Goal: Task Accomplishment & Management: Complete application form

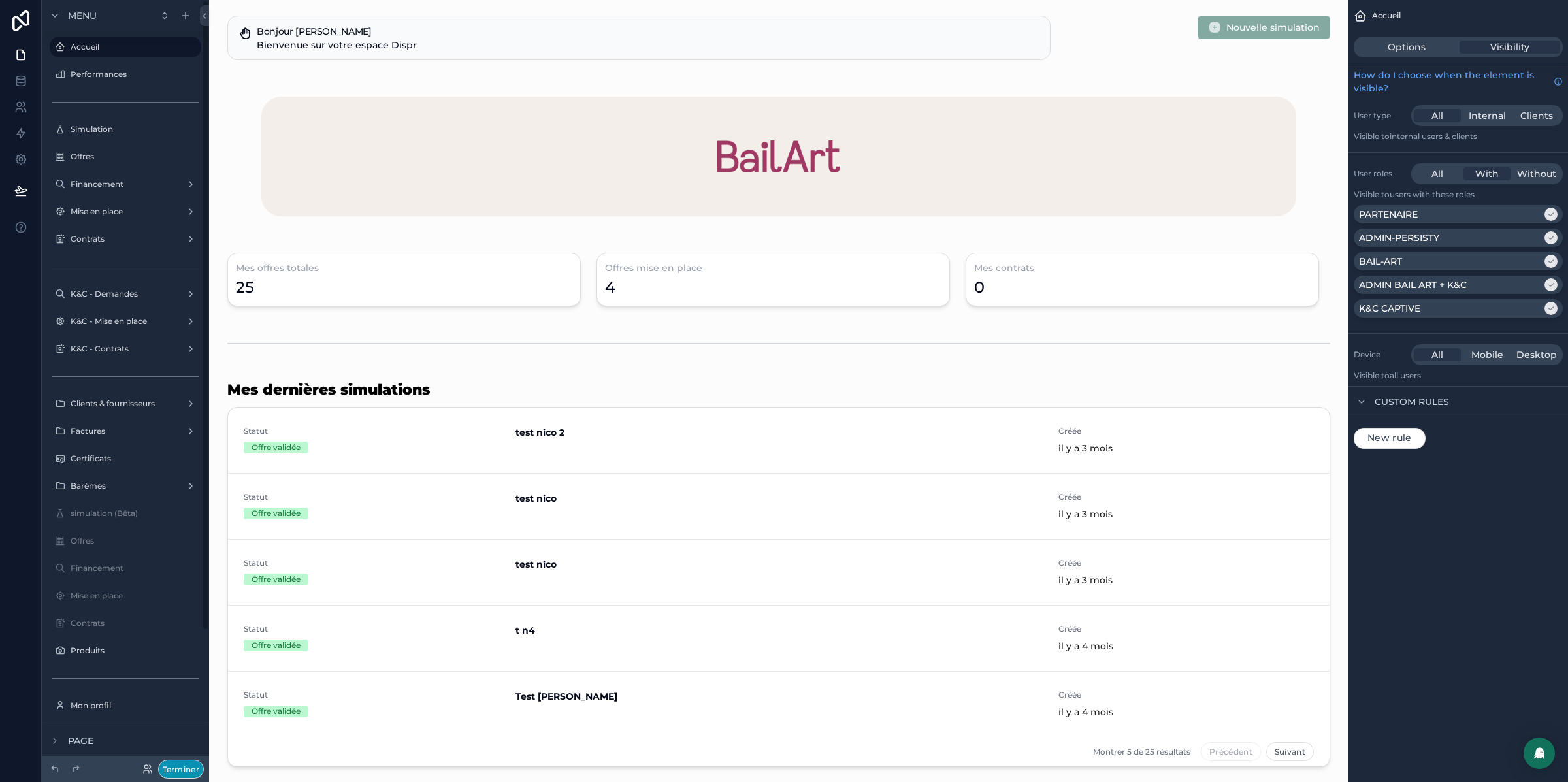
click at [181, 763] on button "Terminer" at bounding box center [181, 769] width 46 height 19
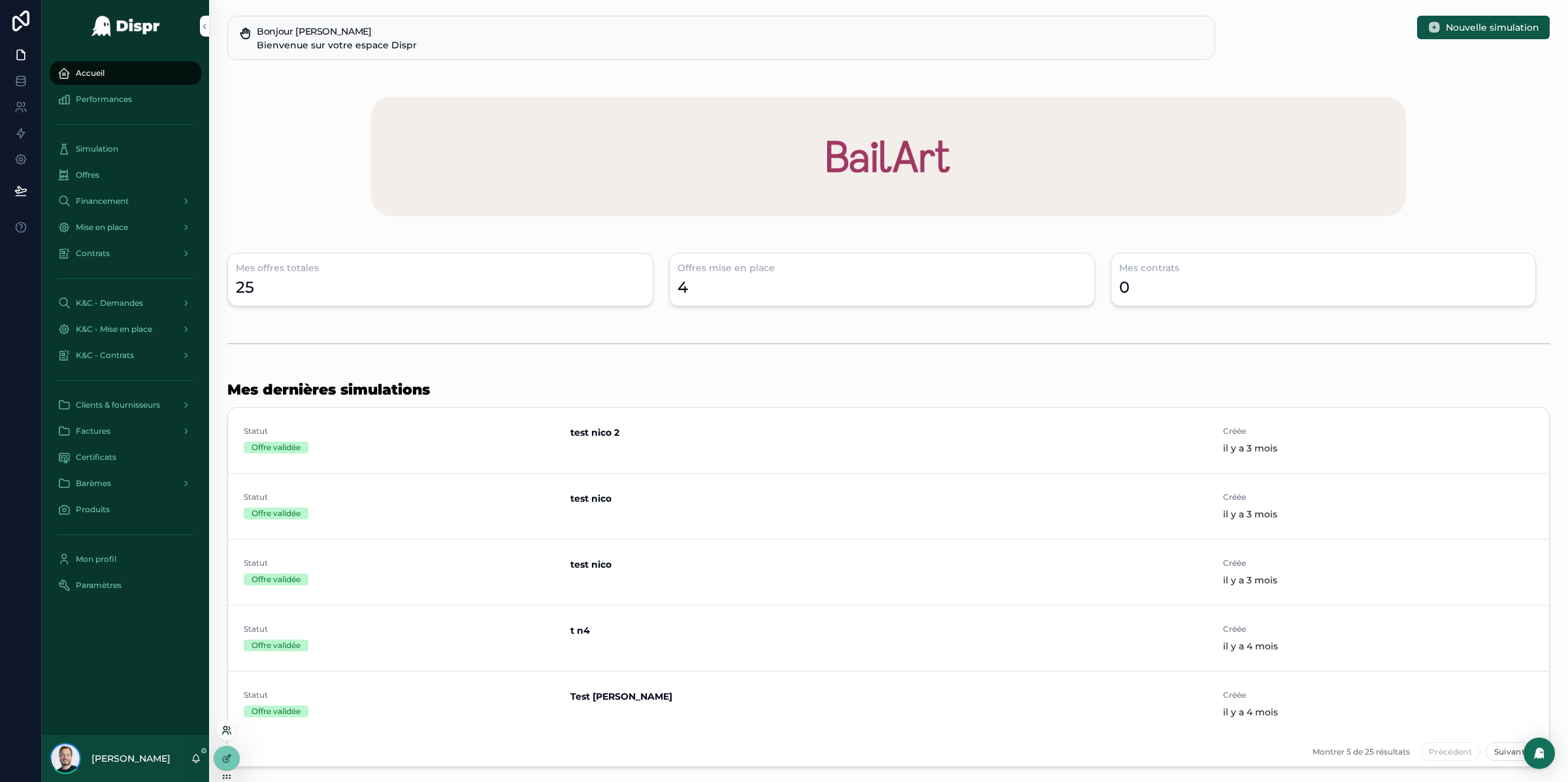
click at [225, 732] on icon at bounding box center [225, 733] width 5 height 3
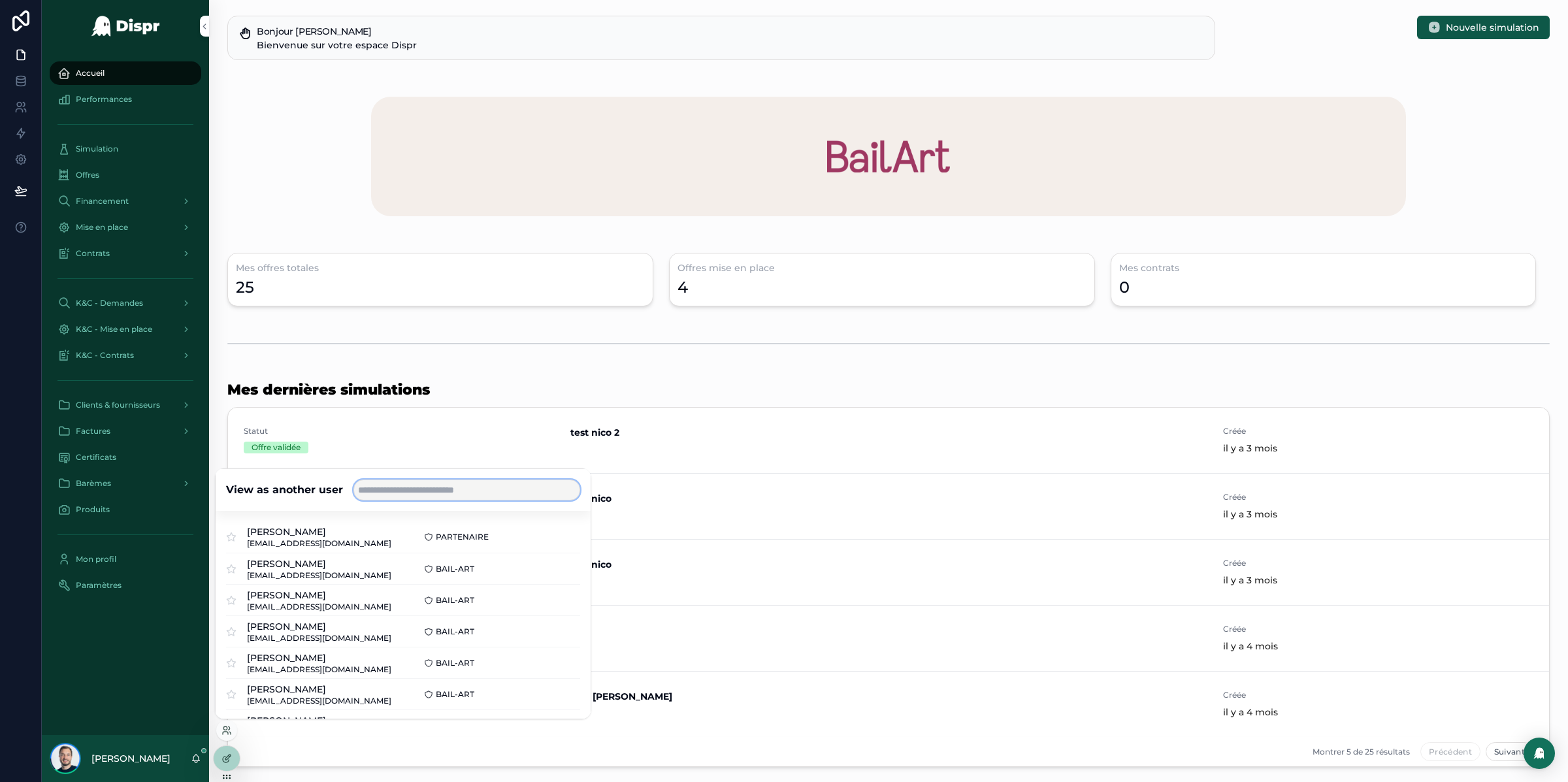
click at [386, 485] on input "text" at bounding box center [466, 490] width 226 height 21
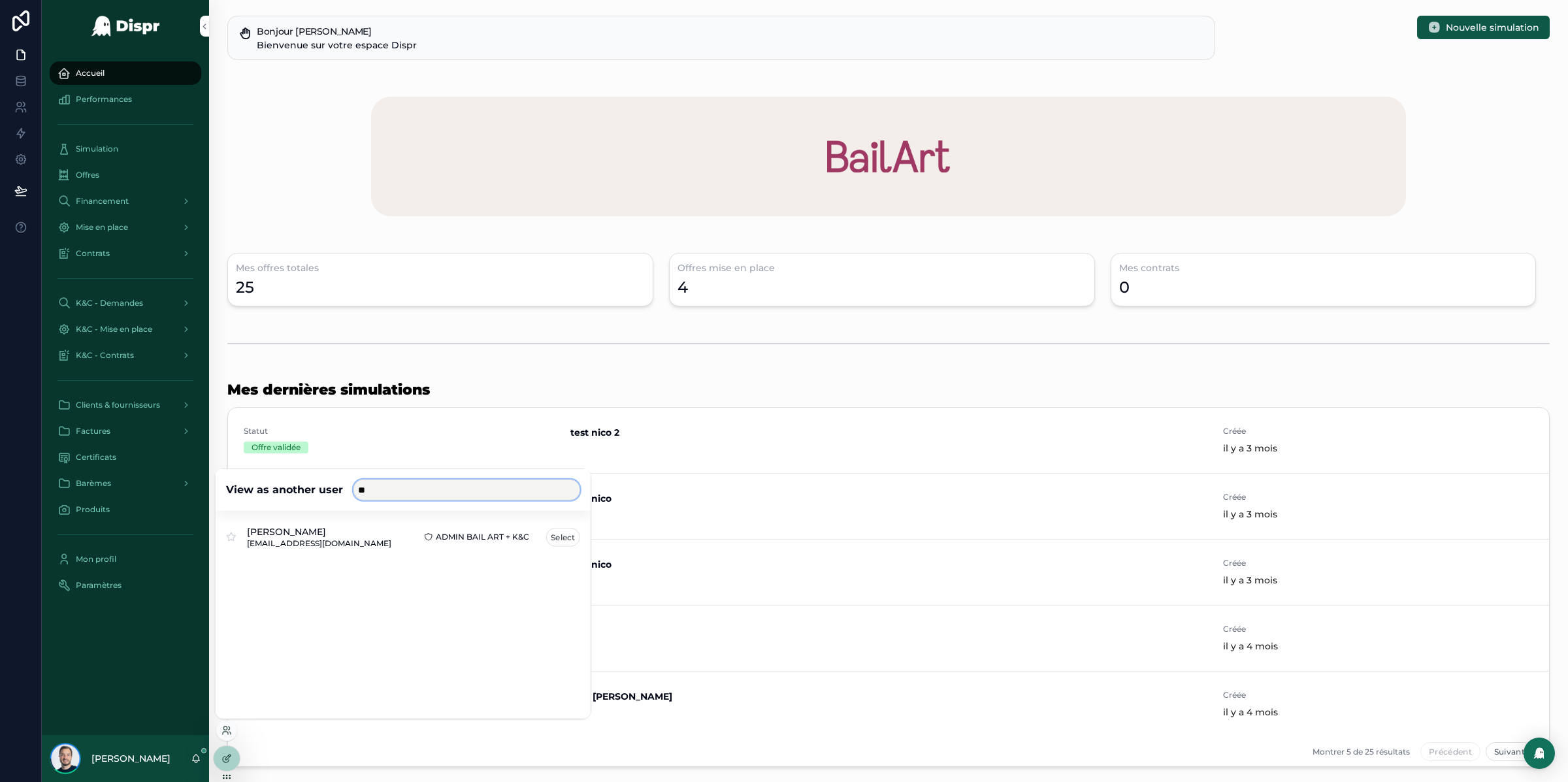
type input "**"
click at [558, 538] on button "Select" at bounding box center [563, 537] width 34 height 19
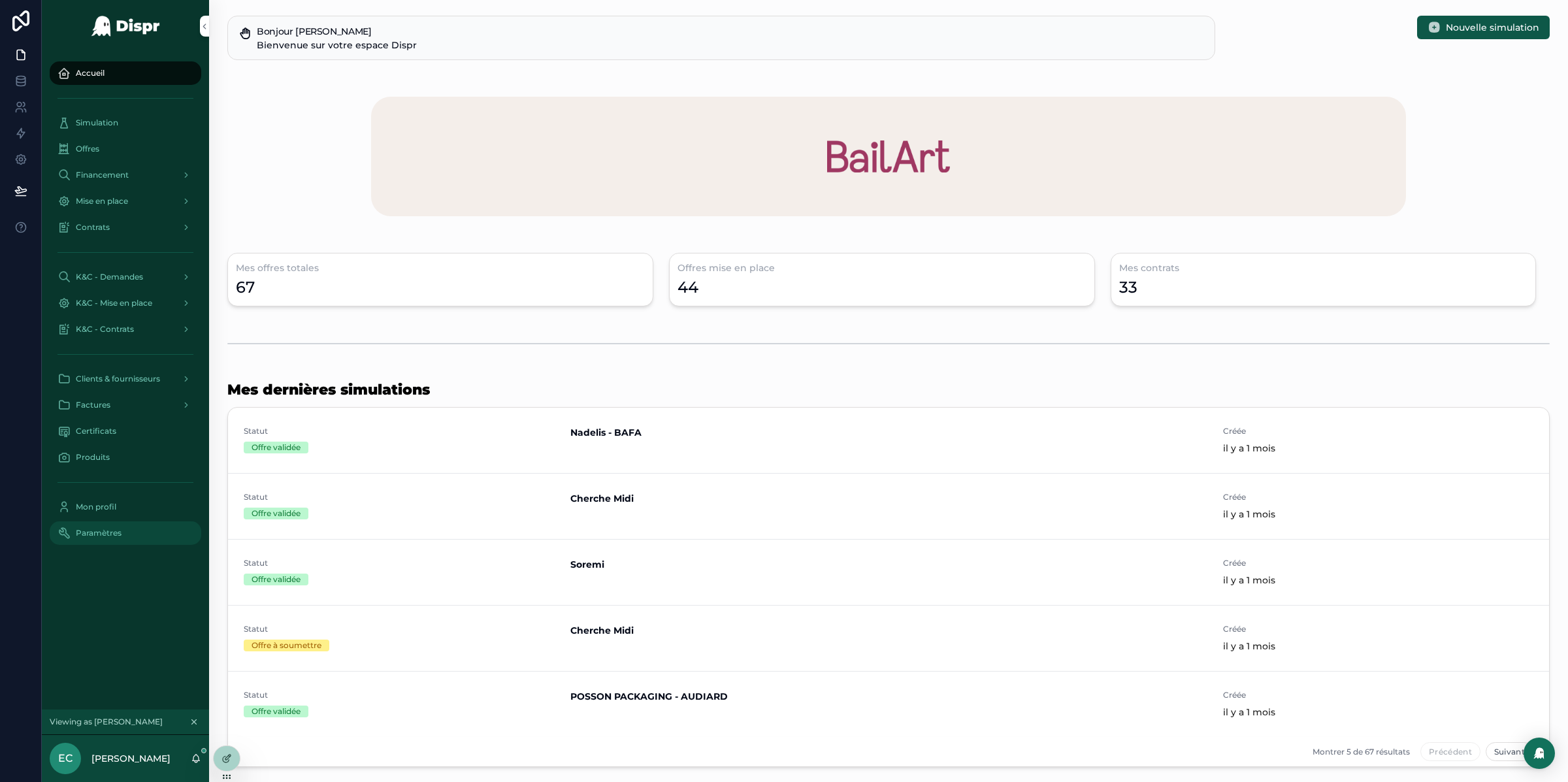
click at [127, 536] on div "Paramètres" at bounding box center [125, 533] width 136 height 21
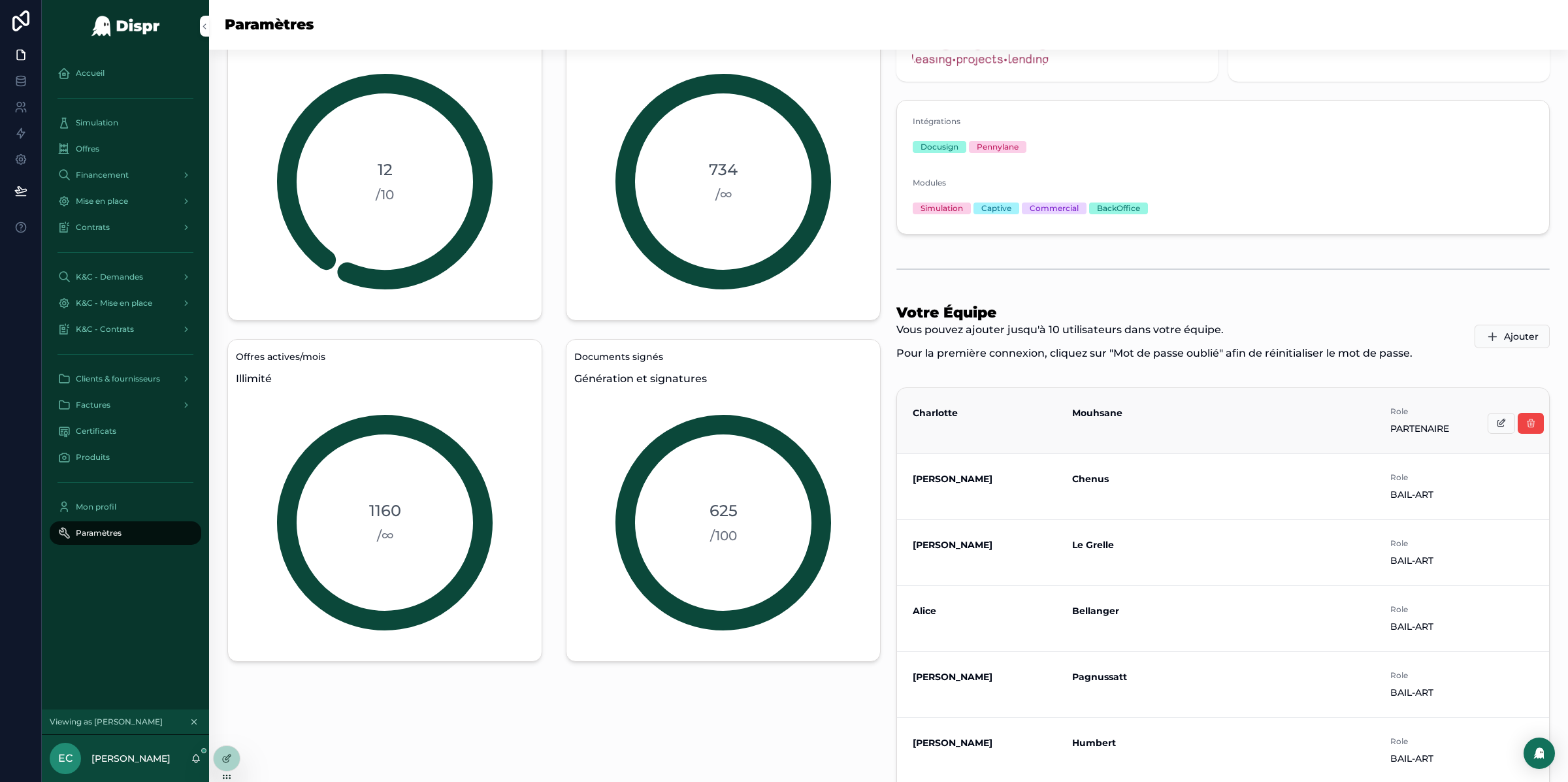
scroll to position [96, 0]
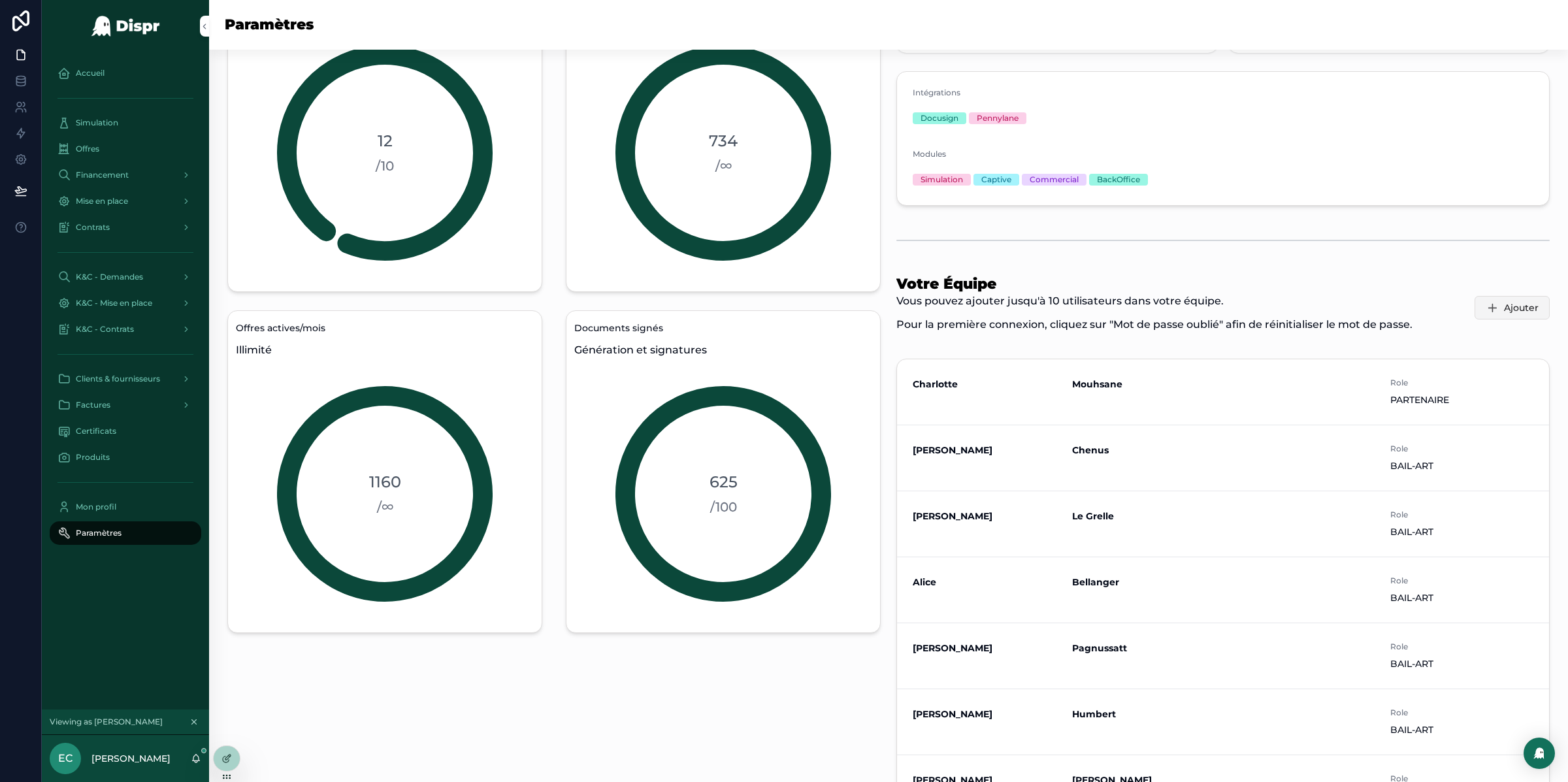
click at [1504, 311] on span "Ajouter" at bounding box center [1521, 308] width 35 height 13
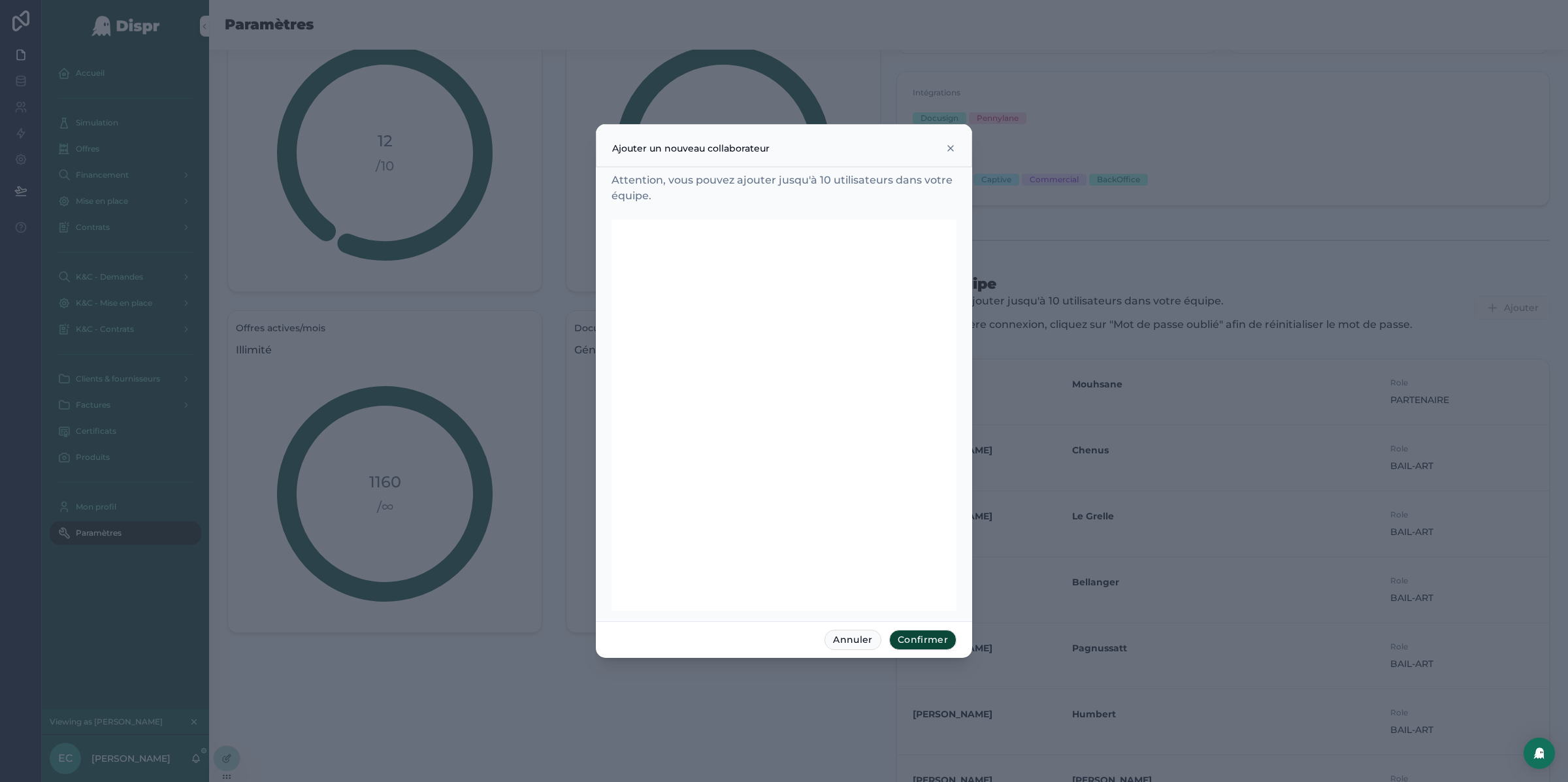
click at [925, 636] on button "Confirmer" at bounding box center [923, 640] width 67 height 21
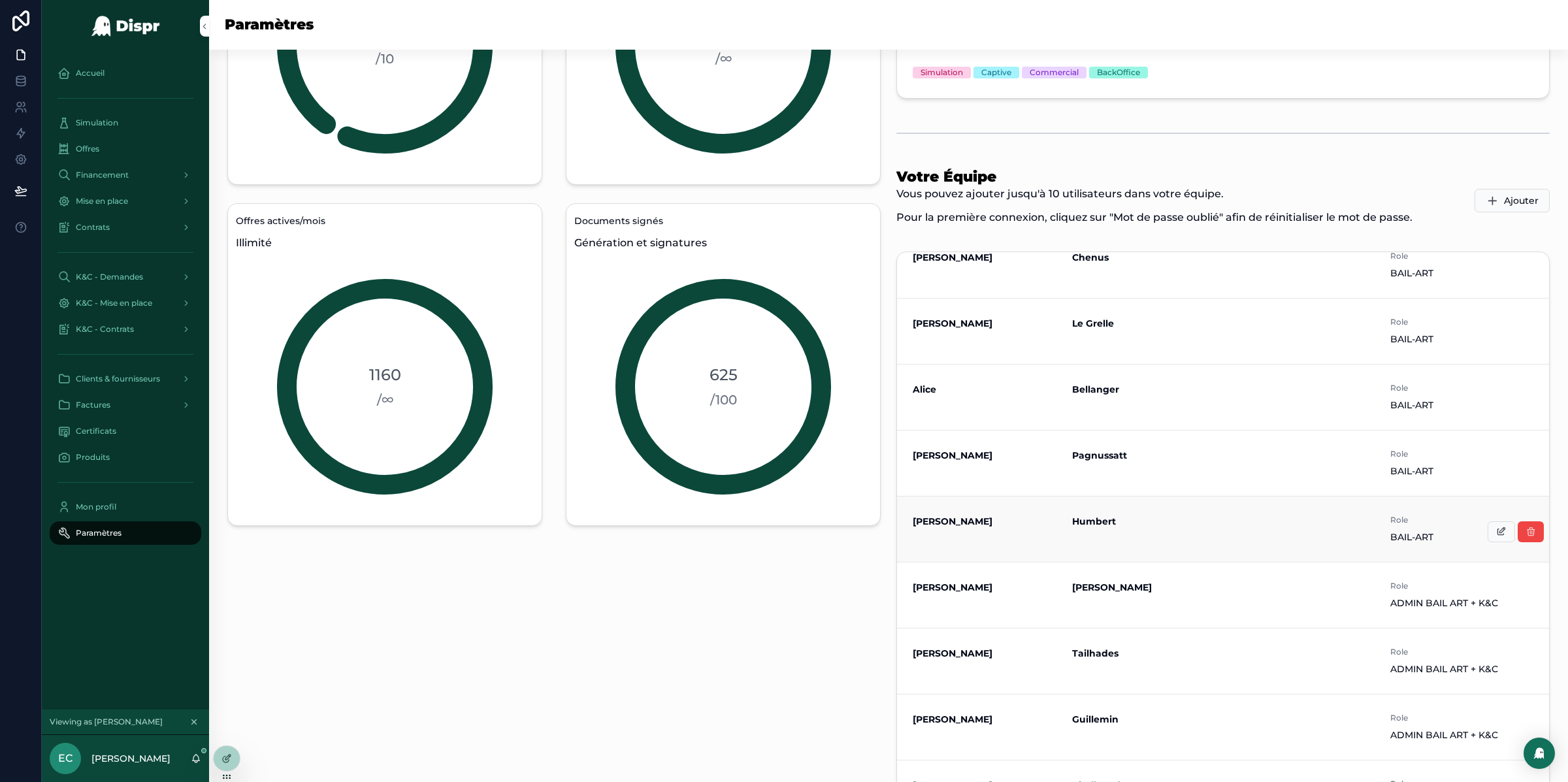
scroll to position [105, 0]
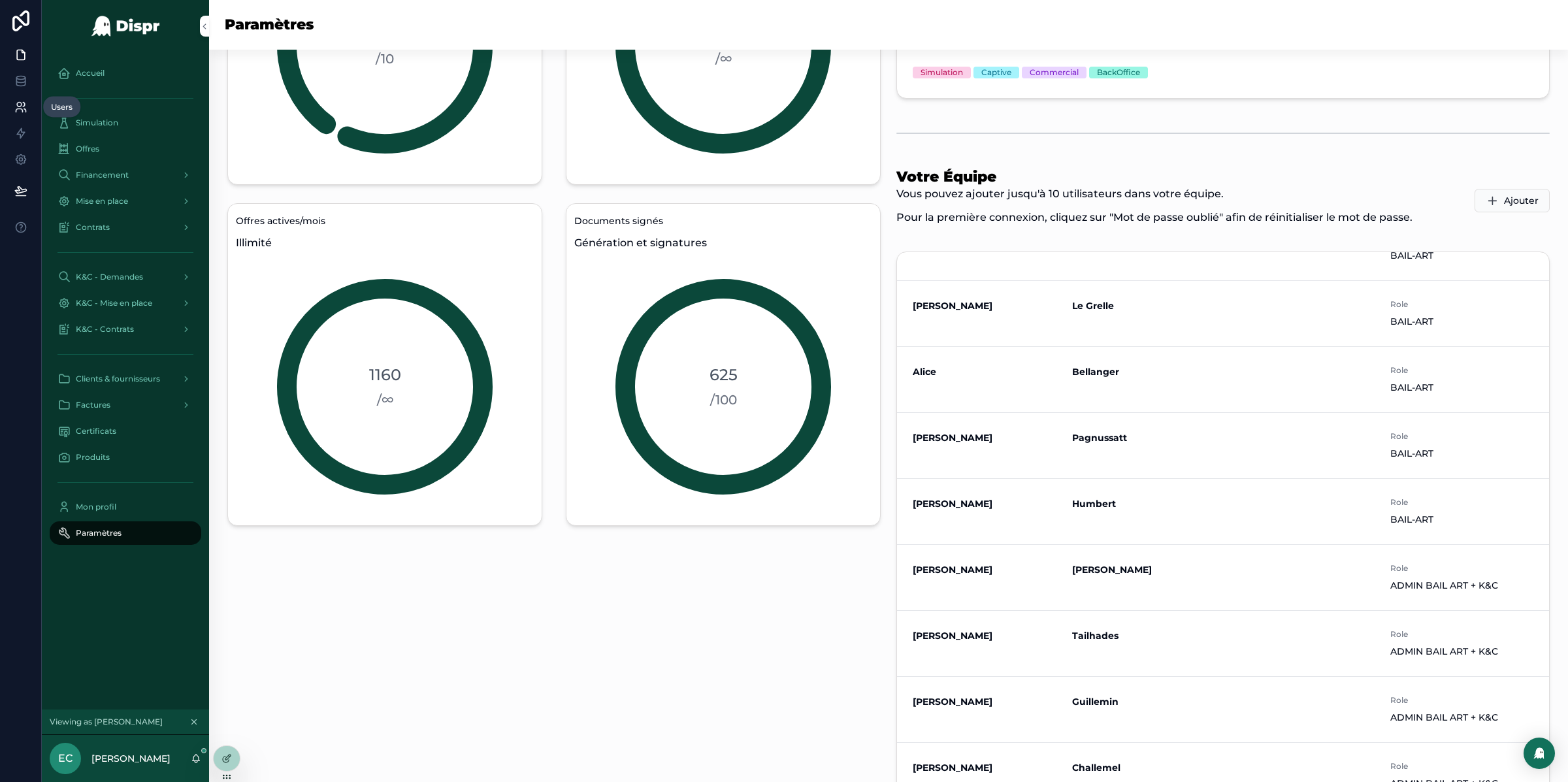
click at [21, 108] on icon at bounding box center [21, 107] width 13 height 13
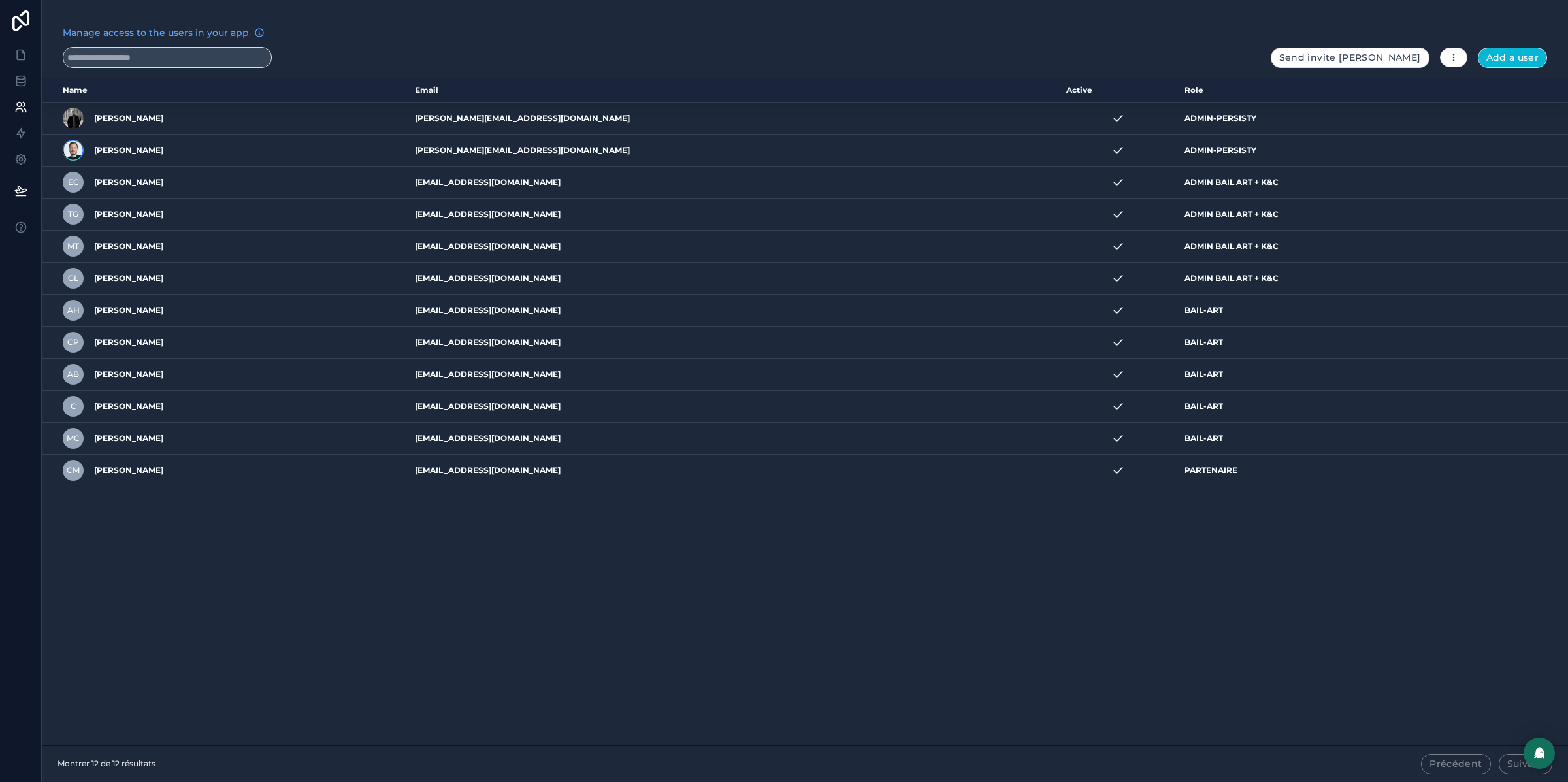
click at [1402, 26] on div "Manage access to the users in your app Send invite reminders Add a user" at bounding box center [805, 46] width 1526 height 42
click at [1513, 59] on button "Add a user" at bounding box center [1513, 58] width 70 height 21
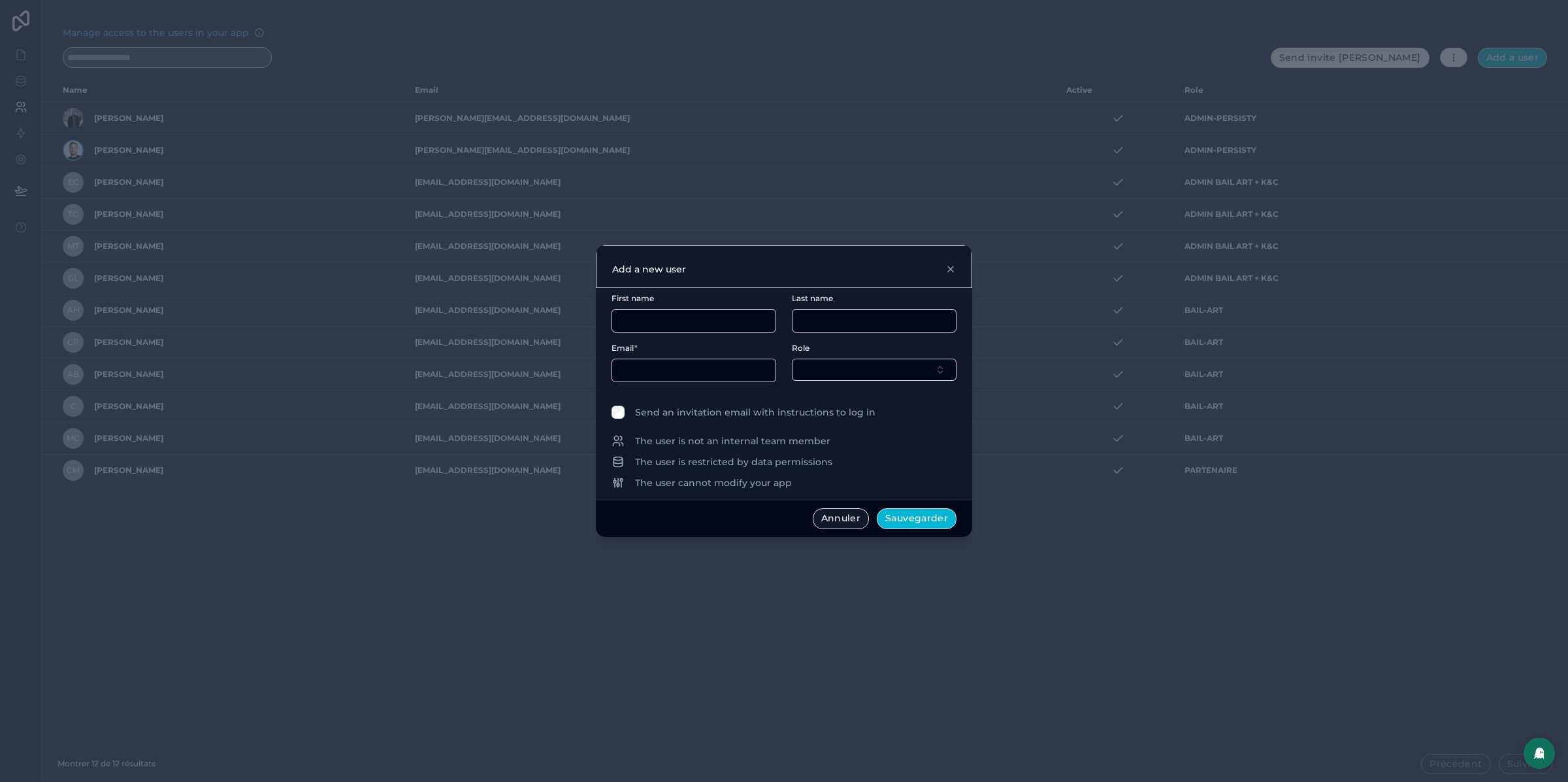
click at [701, 327] on input "text" at bounding box center [693, 321] width 163 height 18
type input "****"
type input "**********"
click at [657, 362] on input "text" at bounding box center [693, 370] width 163 height 18
type input "**********"
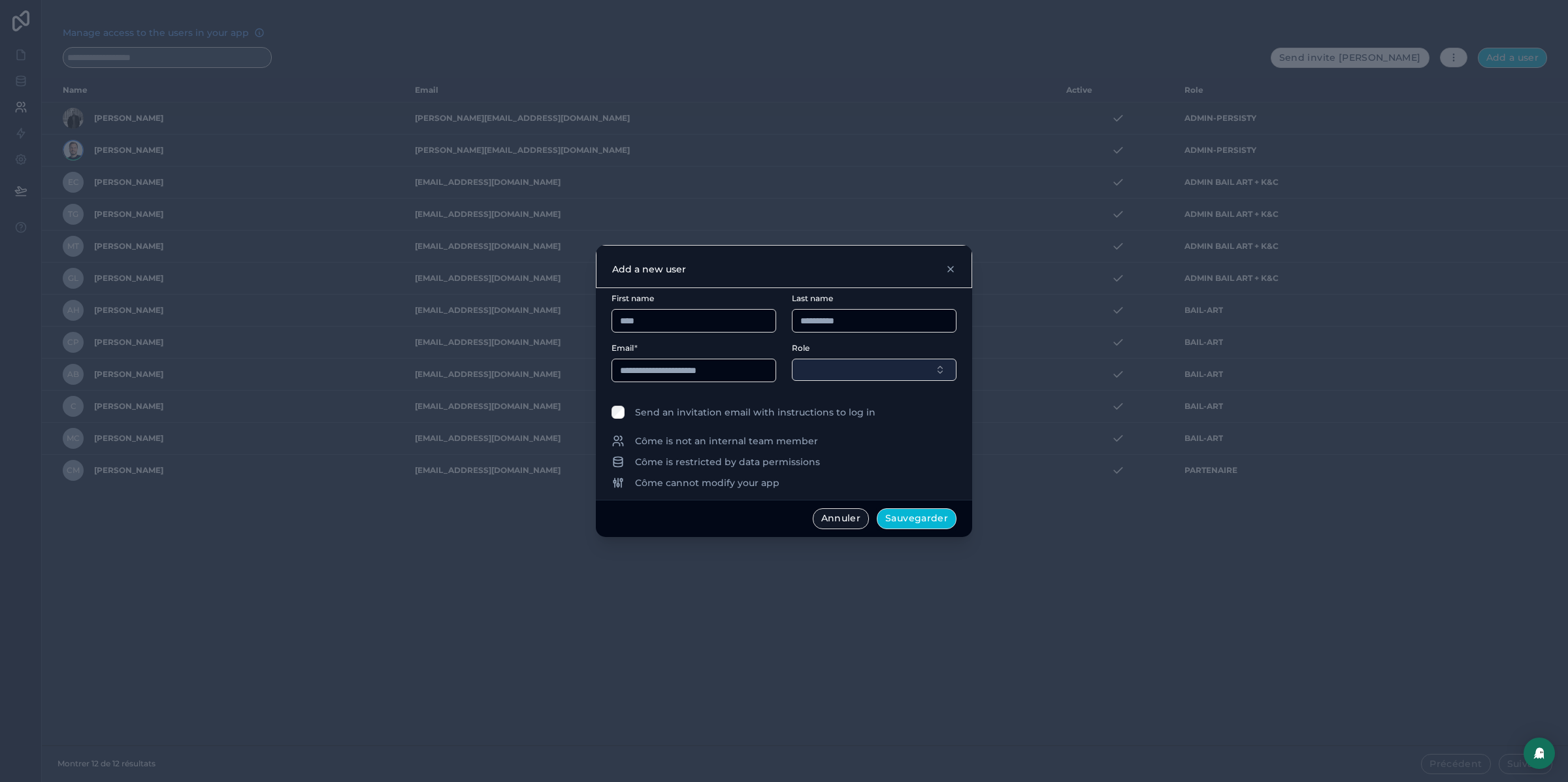
click at [811, 363] on button "Select Button" at bounding box center [874, 370] width 164 height 22
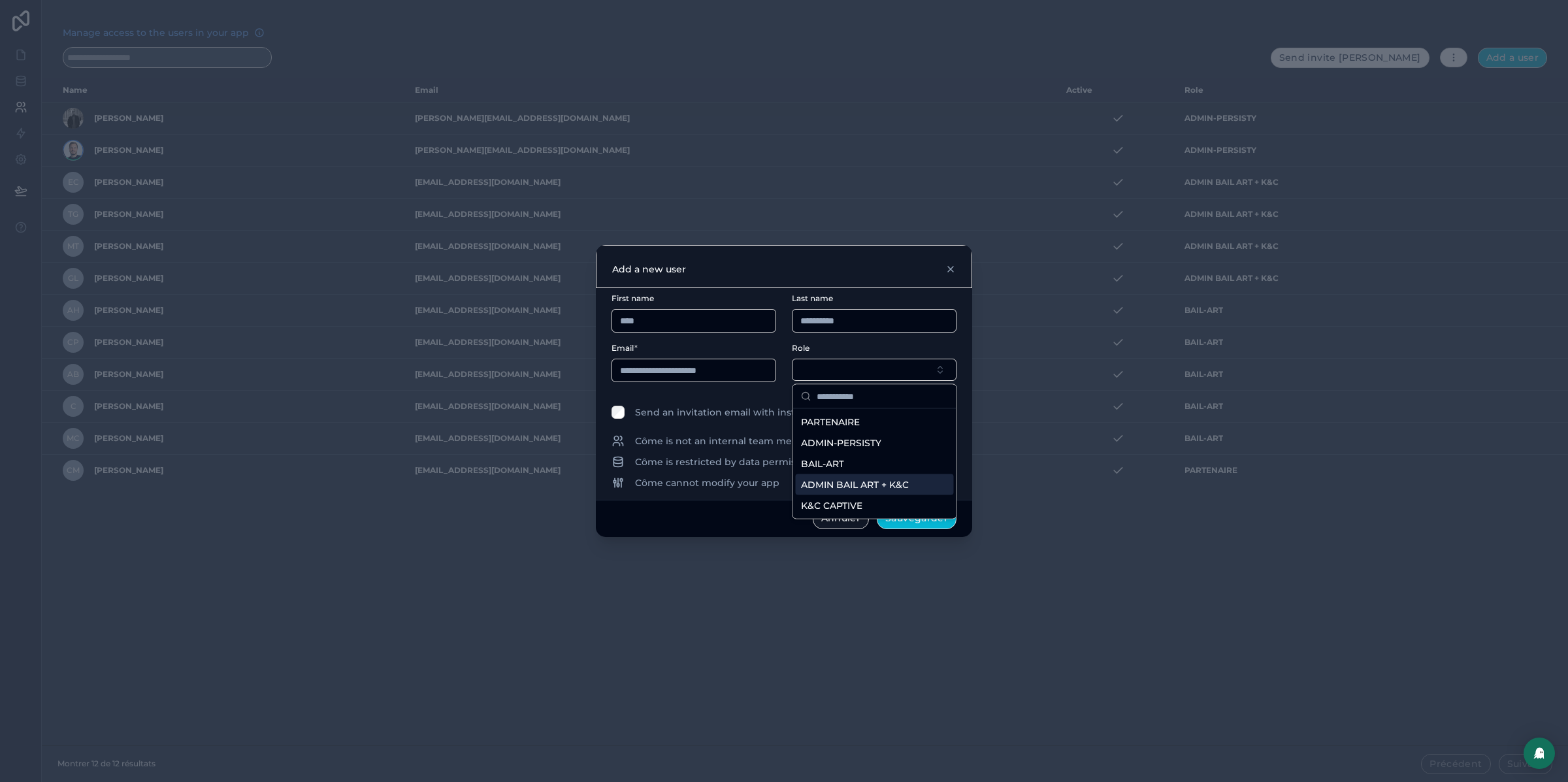
click at [890, 488] on span "ADMIN BAIL ART + K&C" at bounding box center [855, 485] width 108 height 13
click at [917, 521] on button "Sauvegarder" at bounding box center [917, 519] width 80 height 21
